Goal: Transaction & Acquisition: Purchase product/service

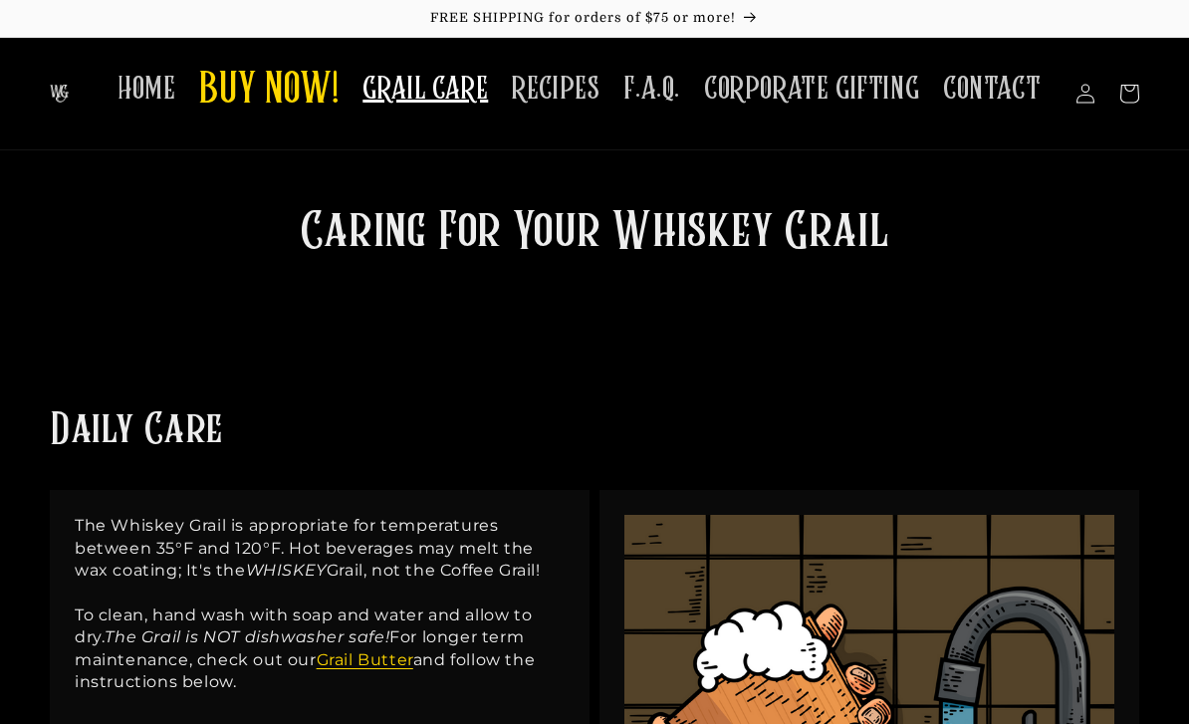
click at [296, 89] on span "BUY NOW!" at bounding box center [268, 91] width 139 height 55
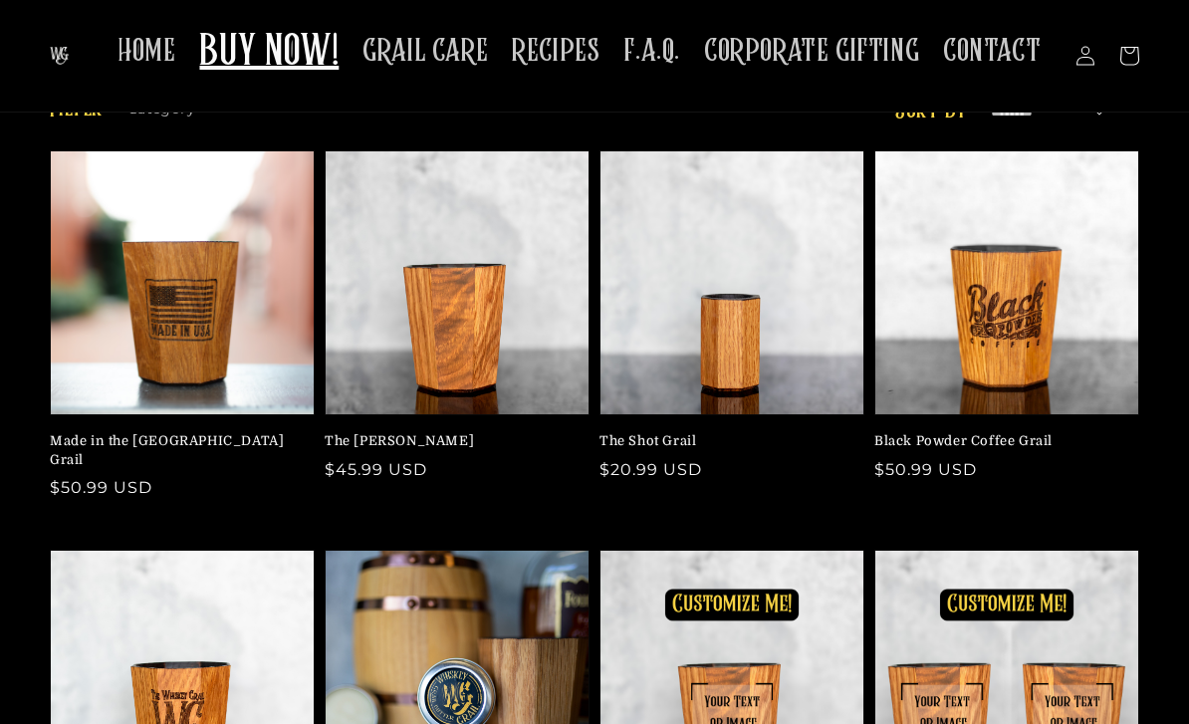
scroll to position [87, 0]
click at [446, 432] on link "The [PERSON_NAME]" at bounding box center [451, 441] width 253 height 18
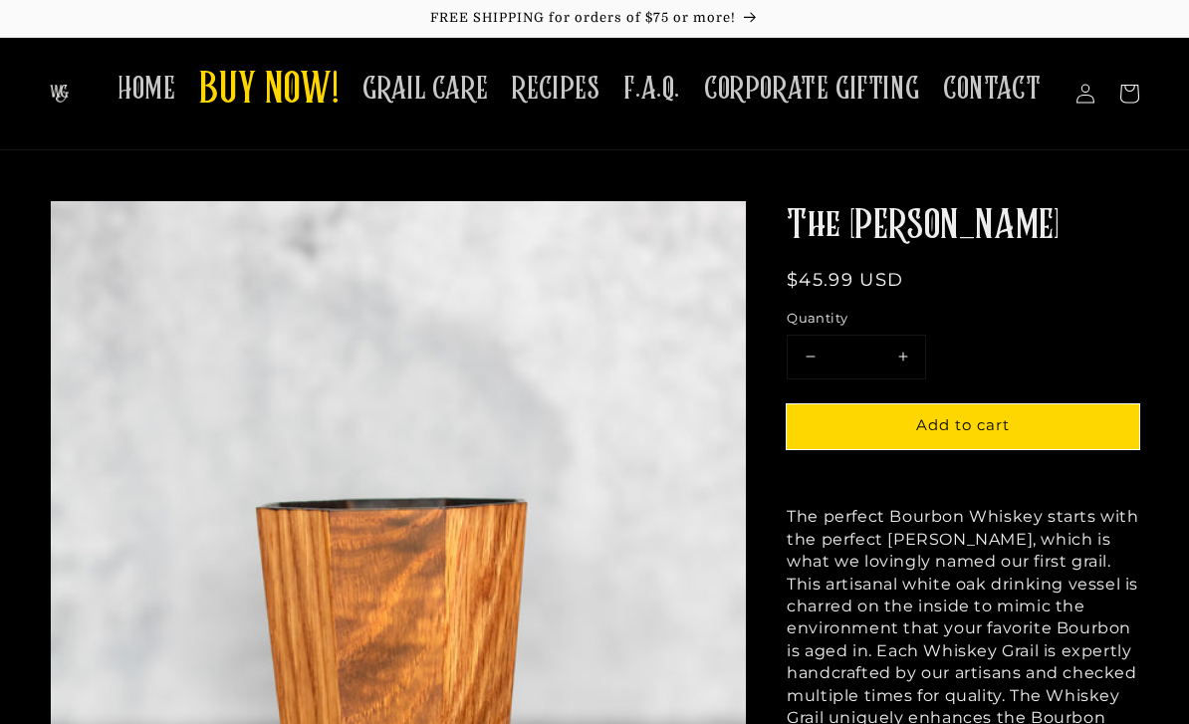
click at [291, 87] on span "BUY NOW!" at bounding box center [268, 91] width 139 height 55
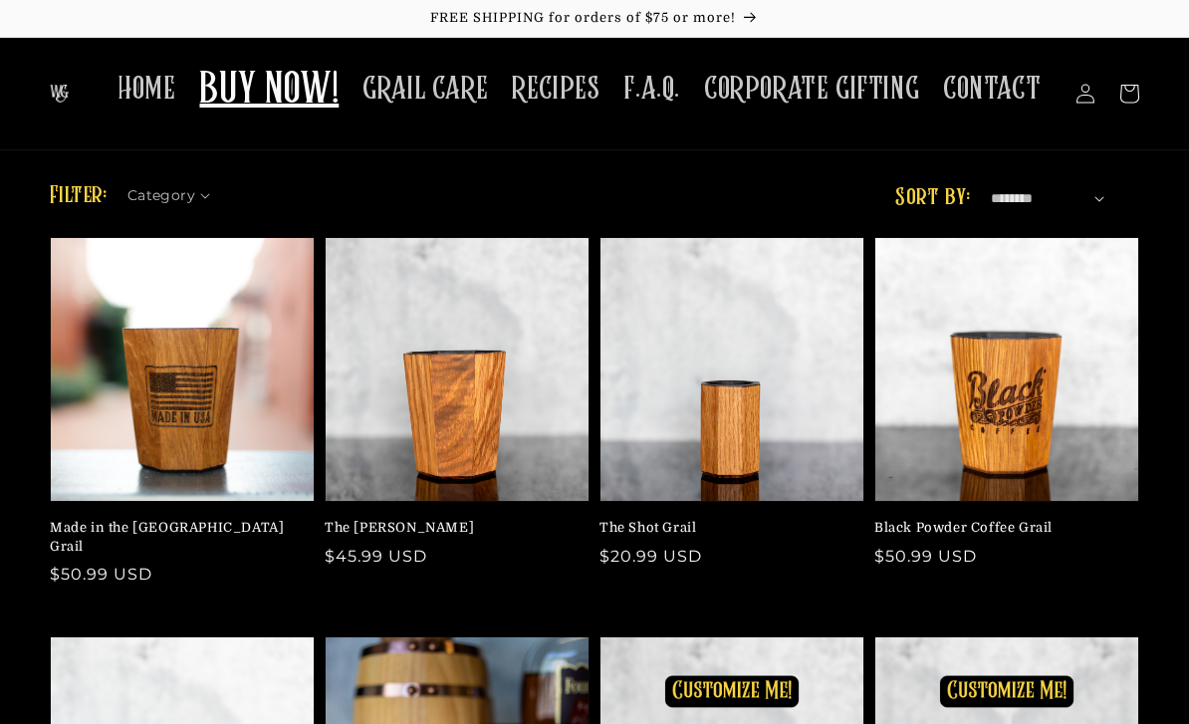
click at [737, 519] on link "The Shot Grail" at bounding box center [725, 528] width 253 height 18
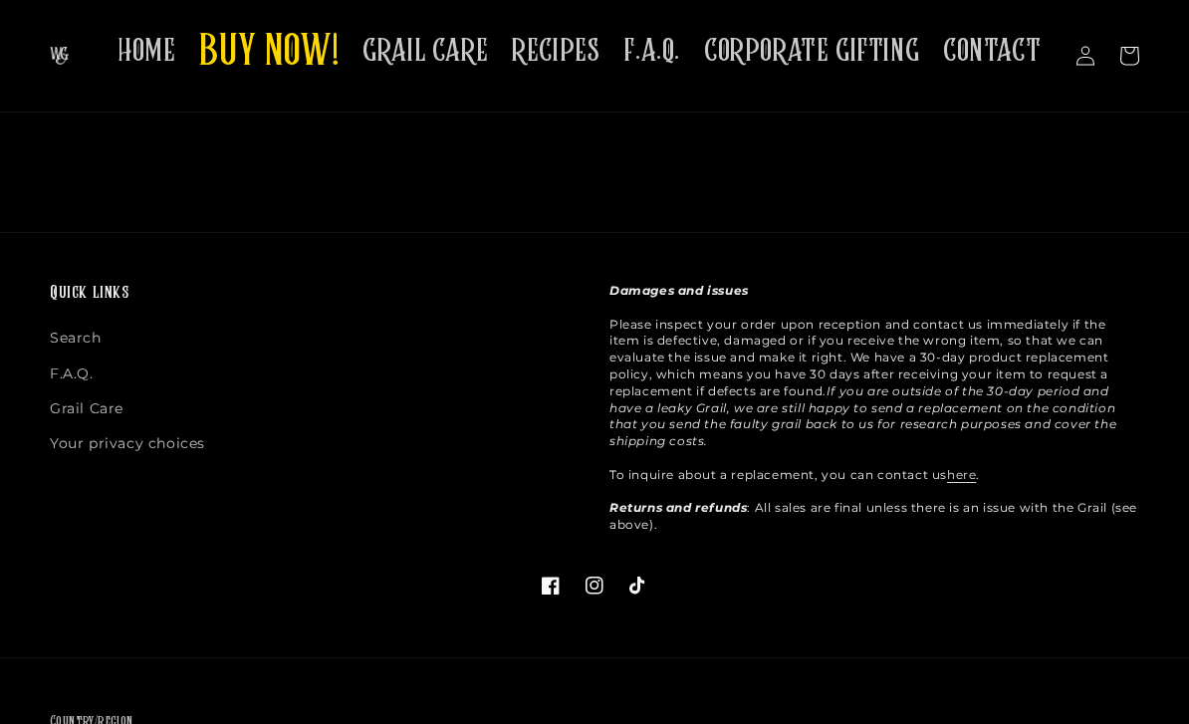
scroll to position [3141, 0]
click at [85, 374] on link "F.A.Q." at bounding box center [72, 373] width 44 height 35
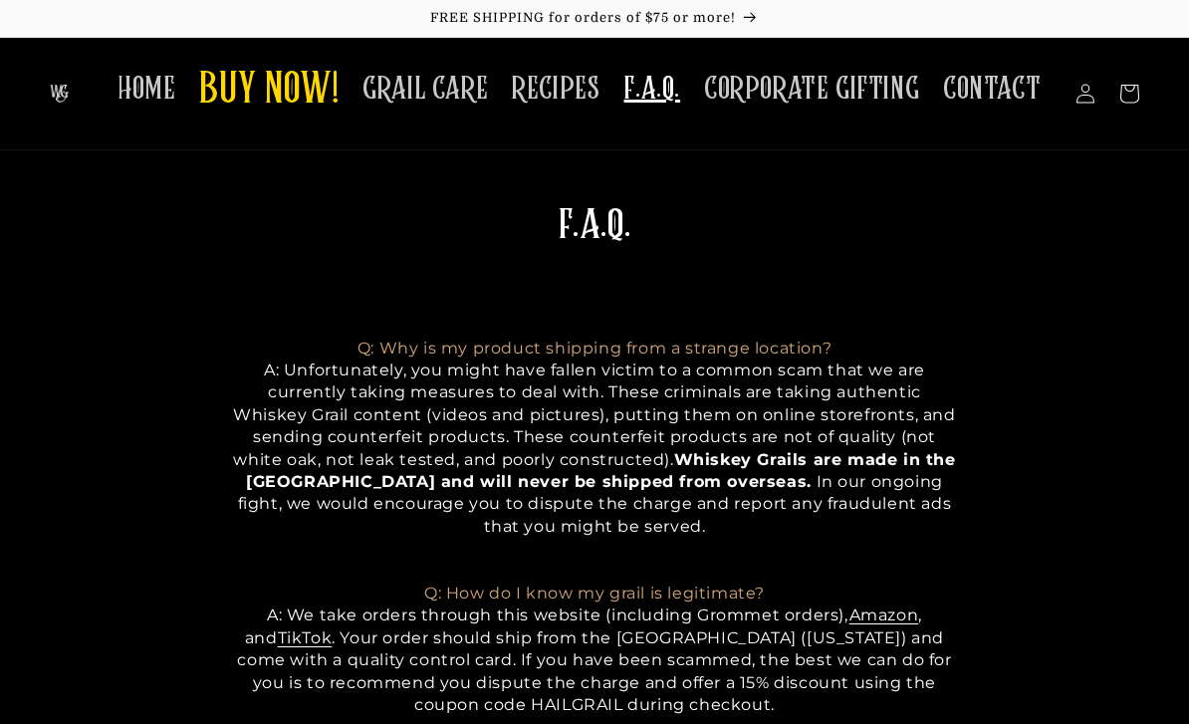
click at [290, 89] on span "BUY NOW!" at bounding box center [268, 91] width 139 height 55
